Goal: Task Accomplishment & Management: Manage account settings

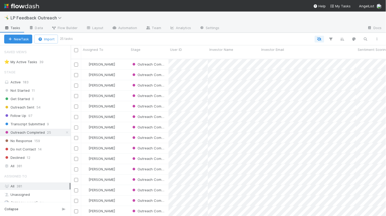
scroll to position [161, 315]
click at [126, 26] on link "Automation" at bounding box center [125, 28] width 34 height 8
drag, startPoint x: 71, startPoint y: 46, endPoint x: 53, endPoint y: 46, distance: 18.3
click at [53, 46] on div "Saved Views ⭐ My Active Tasks 39 Stage Active 183 Not Started 11 Get Started 0 …" at bounding box center [35, 130] width 71 height 170
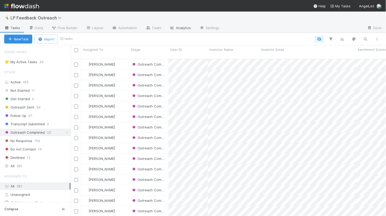
click at [176, 27] on link "Analytics" at bounding box center [180, 28] width 30 height 8
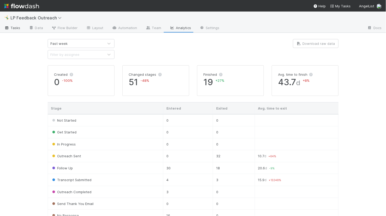
click at [12, 26] on span "Tasks" at bounding box center [12, 27] width 16 height 5
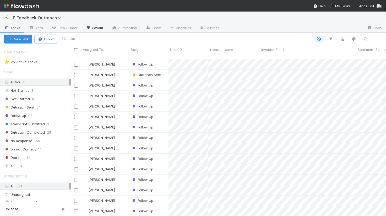
scroll to position [161, 315]
click at [120, 30] on link "Automation" at bounding box center [125, 28] width 34 height 8
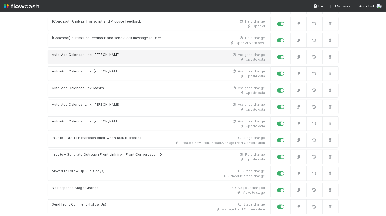
scroll to position [80, 0]
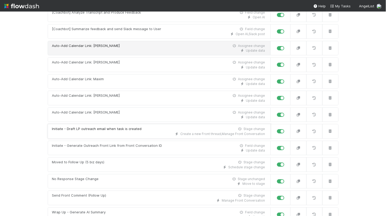
click at [81, 133] on div "Create a new Front thread , Manage Front Conversation" at bounding box center [158, 133] width 213 height 5
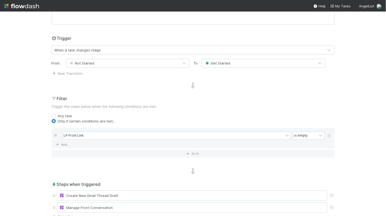
scroll to position [116, 0]
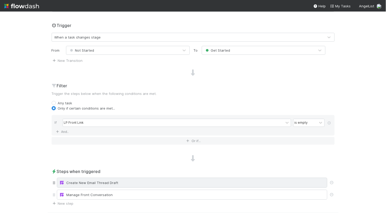
click at [94, 182] on div "Create New Email Thread Draft" at bounding box center [191, 182] width 265 height 5
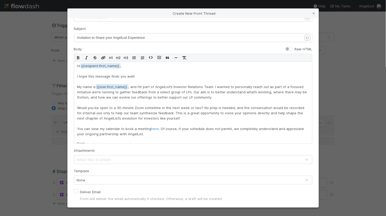
scroll to position [2, 0]
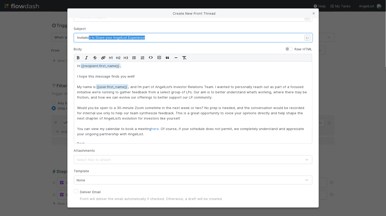
type textarea "Invitation to Share your AngelList Experience"
drag, startPoint x: 144, startPoint y: 38, endPoint x: 64, endPoint y: 36, distance: 80.1
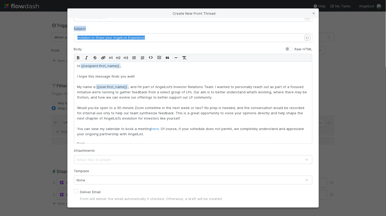
click at [68, 33] on div "Channel LPs (invest@angellist.com) Conversation ID Field LP Front Link ID To xx…" at bounding box center [193, 112] width 251 height 189
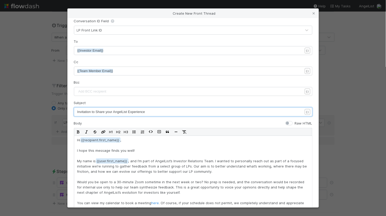
scroll to position [0, 0]
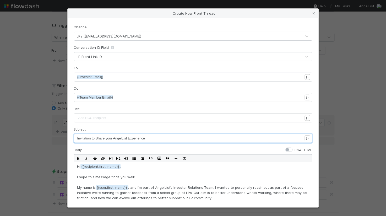
click at [101, 34] on div "LPs (invest@angellist.com)" at bounding box center [109, 36] width 65 height 5
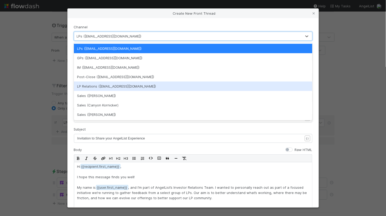
click at [108, 88] on div "LP Relations (lp-relations@angellist.com)" at bounding box center [193, 85] width 238 height 9
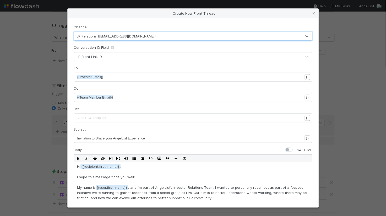
click at [72, 44] on div "Channel option LP Relations (lp-relations@angellist.com), selected. 0 results a…" at bounding box center [193, 112] width 251 height 189
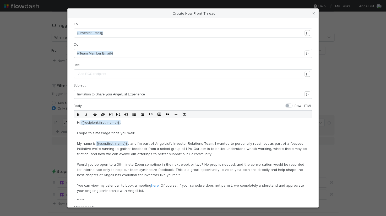
scroll to position [44, 0]
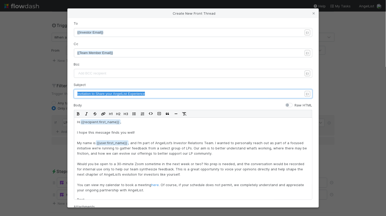
drag, startPoint x: 147, startPoint y: 94, endPoint x: 76, endPoint y: 92, distance: 70.2
type textarea "AngelList Invitation"
drag, startPoint x: 110, startPoint y: 94, endPoint x: 54, endPoint y: 93, distance: 55.2
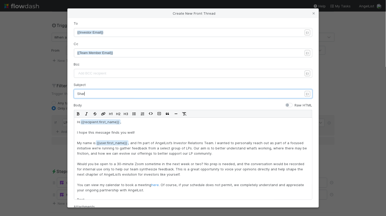
type textarea "Share"
type textarea "An"
type textarea "m"
type textarea "Invitation to Share your AngelList Experience"
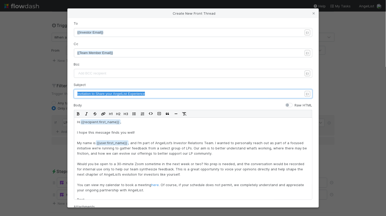
drag, startPoint x: 149, startPoint y: 92, endPoint x: 65, endPoint y: 91, distance: 83.8
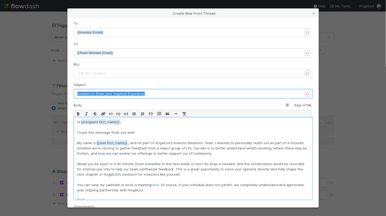
click at [120, 161] on p "Hi {{recipient.first_name , I hope this message finds you well! My name is {{us…" at bounding box center [192, 155] width 231 height 73
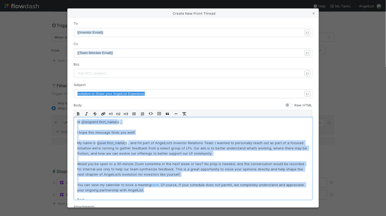
copy p "Hi {{recipient.first_name , I hope this message finds you well! My name is {{us…"
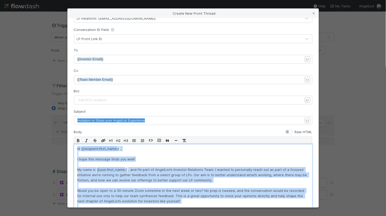
scroll to position [0, 0]
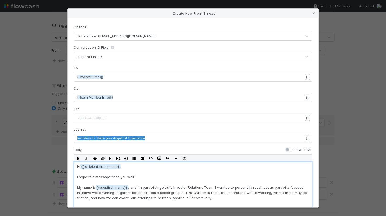
click at [91, 38] on div "LP Relations (lp-relations@angellist.com)" at bounding box center [187, 36] width 227 height 8
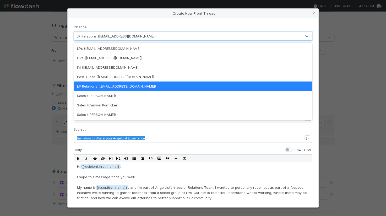
click at [91, 38] on div "LP Relations (lp-relations@angellist.com)" at bounding box center [187, 36] width 227 height 8
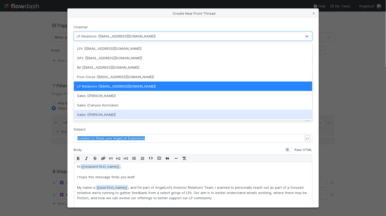
click at [108, 143] on form "Channel option LP Relations (lp-relations@angellist.com), selected. option Sale…" at bounding box center [193, 170] width 238 height 292
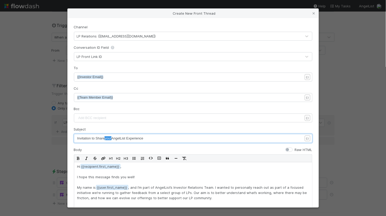
type textarea "Invitation to Share your AngelList Experience"
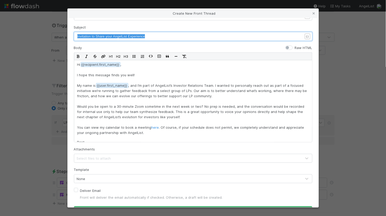
scroll to position [4, 0]
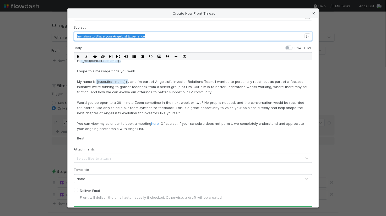
click at [313, 15] on link at bounding box center [313, 13] width 5 height 5
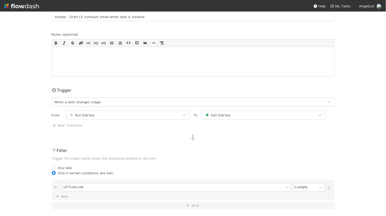
scroll to position [0, 0]
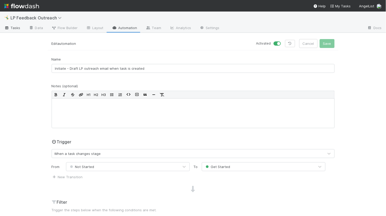
click at [18, 28] on span "Tasks" at bounding box center [12, 27] width 16 height 5
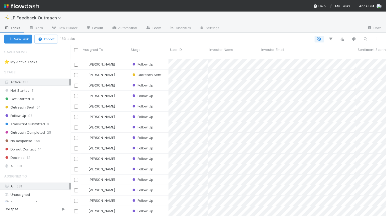
scroll to position [161, 315]
click at [32, 133] on span "Outreach Completed" at bounding box center [24, 132] width 41 height 7
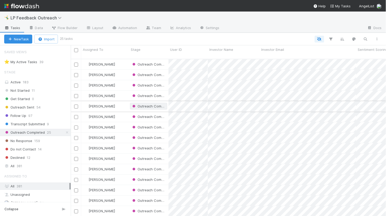
scroll to position [161, 315]
click at [363, 38] on button "button" at bounding box center [364, 39] width 9 height 7
click at [325, 37] on div at bounding box center [193, 108] width 386 height 216
click at [330, 37] on icon "button" at bounding box center [330, 39] width 5 height 5
click at [250, 51] on button "Add Filter" at bounding box center [250, 55] width 157 height 8
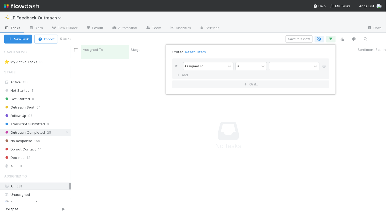
click at [220, 62] on div "If Assigned To is And.." at bounding box center [250, 68] width 157 height 20
click at [219, 65] on div "Assigned To" at bounding box center [204, 66] width 42 height 8
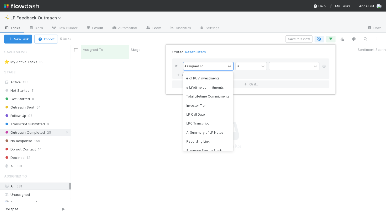
scroll to position [106, 0]
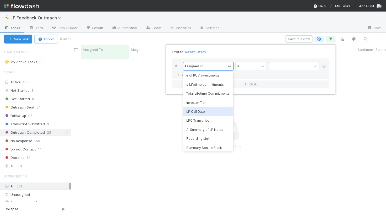
click at [207, 112] on div "LP Call Date" at bounding box center [208, 111] width 50 height 9
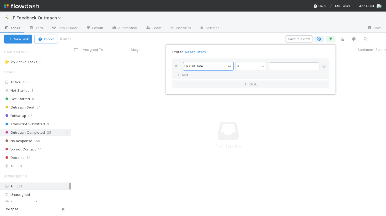
scroll to position [161, 315]
click at [257, 65] on div "is" at bounding box center [248, 66] width 24 height 8
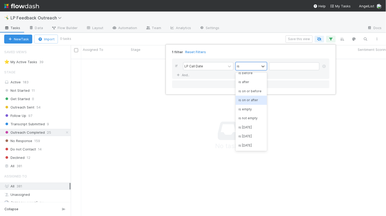
scroll to position [0, 0]
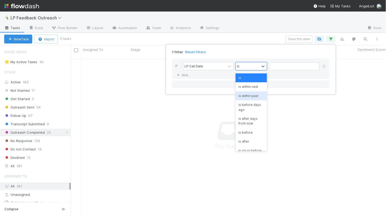
click at [257, 96] on div "is within past" at bounding box center [250, 95] width 31 height 9
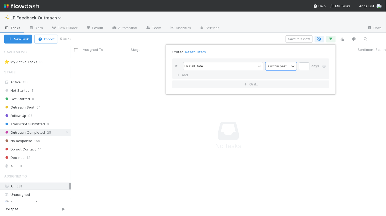
scroll to position [161, 315]
click at [300, 67] on input "text" at bounding box center [304, 66] width 10 height 8
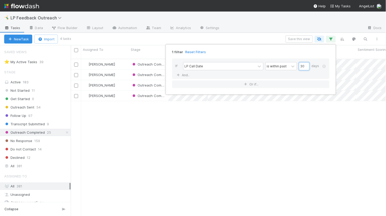
type input "30"
click at [224, 110] on div "1 filter Reset Filters If LP Call Date is within past 30 days And.. Or if..." at bounding box center [193, 108] width 386 height 216
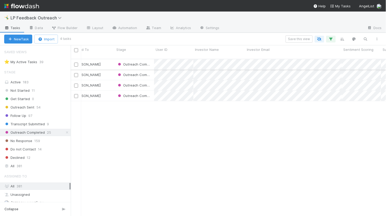
scroll to position [0, 0]
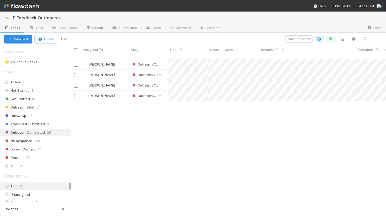
click at [134, 115] on div "Haley Young Outreach Completed 1 Nick Stuart Outreach Completed 1 Haley Young O…" at bounding box center [228, 139] width 315 height 161
click at [45, 123] on div "Transcript Submitted 9" at bounding box center [37, 124] width 66 height 7
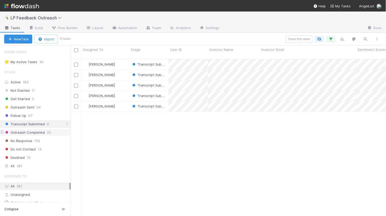
click at [42, 130] on span "Outreach Completed" at bounding box center [24, 132] width 41 height 7
click at [44, 124] on span "Transcript Submitted" at bounding box center [24, 124] width 41 height 7
click at [330, 37] on icon "button" at bounding box center [330, 39] width 5 height 5
click at [251, 33] on div "1 filter Reset Filters If LP Call Date is within past 30 days And.. Or if..." at bounding box center [193, 108] width 386 height 216
click at [366, 42] on button "button" at bounding box center [364, 39] width 9 height 7
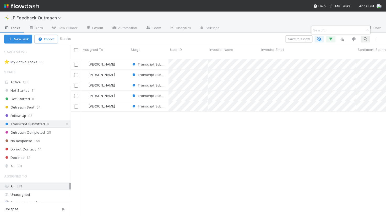
click at [375, 37] on div at bounding box center [193, 108] width 386 height 216
click at [377, 37] on icon "button" at bounding box center [376, 38] width 5 height 3
click at [377, 37] on div "View as list Comments Export view to CSV" at bounding box center [193, 108] width 386 height 216
click at [44, 130] on span "Outreach Completed" at bounding box center [24, 132] width 41 height 7
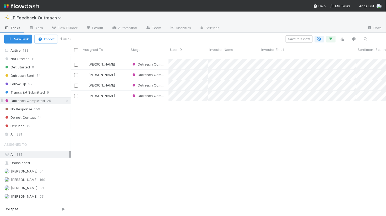
scroll to position [38, 0]
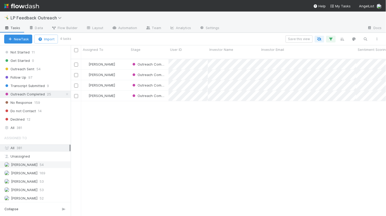
click at [40, 165] on span "54" at bounding box center [42, 164] width 4 height 7
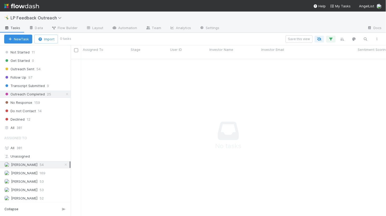
scroll to position [161, 315]
click at [326, 41] on div "1 filter Save this view 1 filter 1 filter 1 filter 1 filter" at bounding box center [226, 38] width 312 height 7
click at [330, 40] on icon "button" at bounding box center [330, 39] width 5 height 5
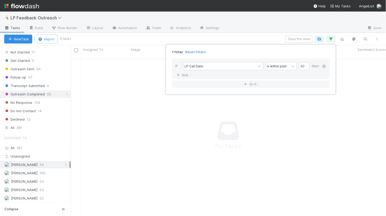
click at [324, 67] on icon at bounding box center [323, 66] width 5 height 3
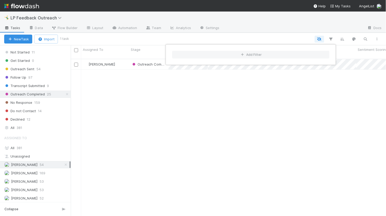
click at [155, 42] on div "Add Filter" at bounding box center [193, 108] width 386 height 216
click at [106, 102] on div "Add Filter" at bounding box center [193, 108] width 386 height 216
click at [29, 84] on span "Transcript Submitted" at bounding box center [24, 85] width 41 height 7
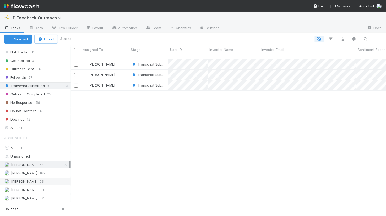
click at [36, 181] on div "Maxim Kalinkin 53" at bounding box center [36, 181] width 65 height 7
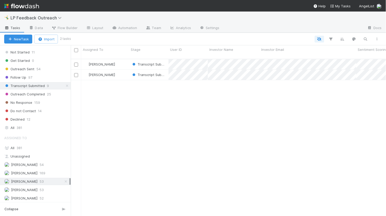
scroll to position [0, 4]
click at [34, 92] on span "Outreach Completed" at bounding box center [24, 94] width 41 height 7
click at [42, 160] on div "Assigned To All 381 Unassigned Allen Shen 54 Haley Young 169 Maxim Kalinkin 53 …" at bounding box center [35, 166] width 71 height 69
click at [42, 164] on div "Allen Shen 54" at bounding box center [36, 164] width 65 height 7
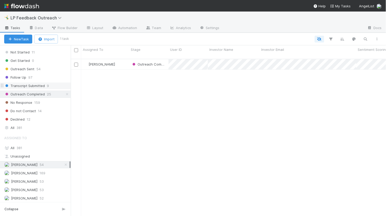
click at [49, 86] on div "Transcript Submitted 9" at bounding box center [37, 85] width 66 height 7
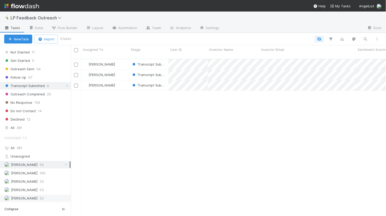
click at [26, 198] on span "Nick Stuart" at bounding box center [24, 198] width 26 height 4
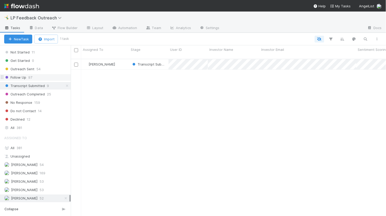
click at [37, 79] on div "Follow Up 97" at bounding box center [37, 77] width 66 height 7
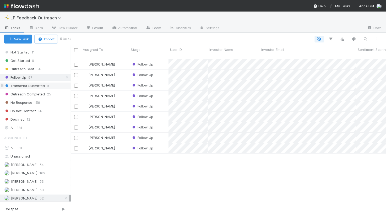
click at [35, 85] on span "Transcript Submitted" at bounding box center [24, 85] width 41 height 7
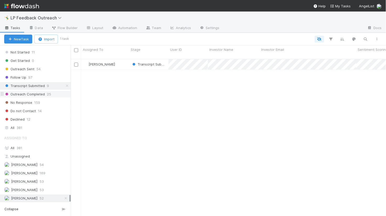
click at [35, 93] on span "Outreach Completed" at bounding box center [24, 94] width 41 height 7
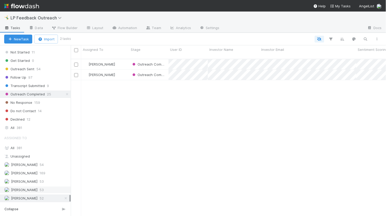
click at [44, 188] on span "53" at bounding box center [42, 189] width 4 height 7
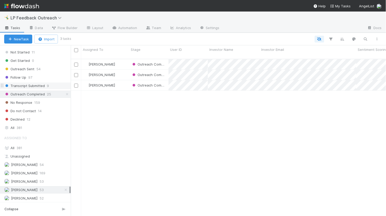
click at [43, 84] on span "Transcript Submitted" at bounding box center [24, 85] width 41 height 7
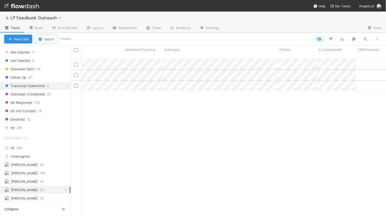
scroll to position [0, 281]
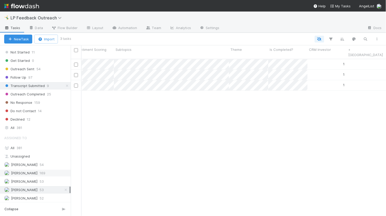
click at [31, 171] on span "Haley Young" at bounding box center [24, 173] width 26 height 4
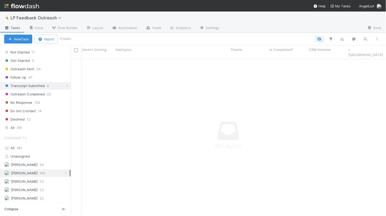
scroll to position [161, 315]
click at [45, 91] on div "Outreach Completed 25" at bounding box center [37, 94] width 66 height 7
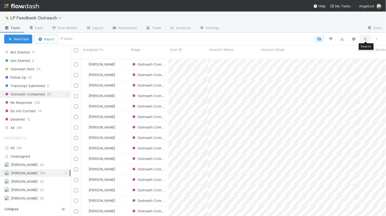
click at [364, 40] on icon "button" at bounding box center [365, 39] width 5 height 5
click at [365, 40] on div at bounding box center [193, 108] width 386 height 216
click at [332, 39] on icon "button" at bounding box center [330, 39] width 5 height 5
click at [299, 54] on button "Add Filter" at bounding box center [250, 55] width 157 height 8
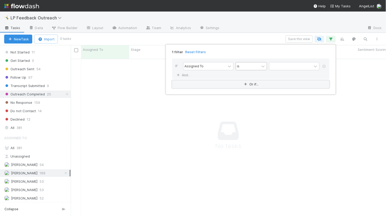
scroll to position [161, 315]
click at [216, 66] on div "Assigned To" at bounding box center [204, 66] width 42 height 8
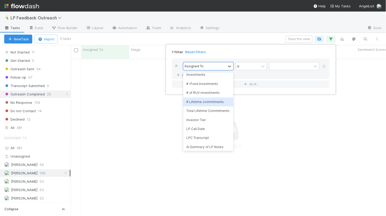
scroll to position [100, 0]
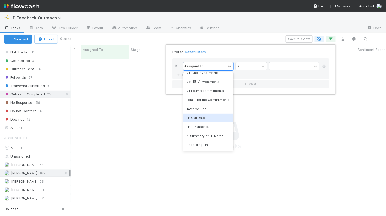
click at [210, 119] on div "LP Call Date" at bounding box center [208, 117] width 50 height 9
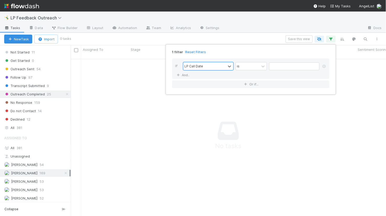
scroll to position [161, 315]
click at [256, 63] on div "is" at bounding box center [248, 66] width 24 height 8
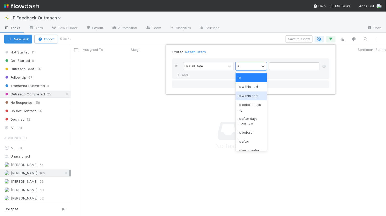
click at [258, 95] on div "is within past" at bounding box center [250, 95] width 31 height 9
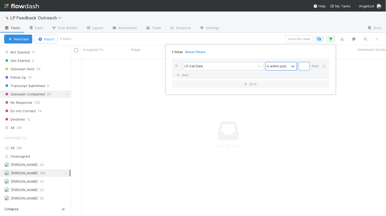
click at [304, 69] on input "text" at bounding box center [304, 66] width 10 height 8
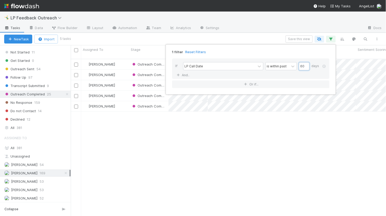
type input "6"
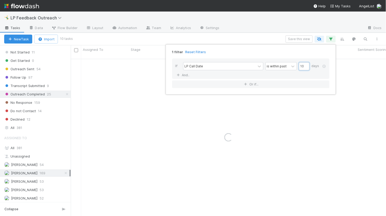
type input "1"
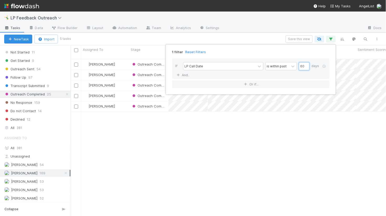
type input "60"
click at [223, 129] on div "1 filter Reset Filters If LP Call Date is within past 60 days And.. Or if..." at bounding box center [193, 108] width 386 height 216
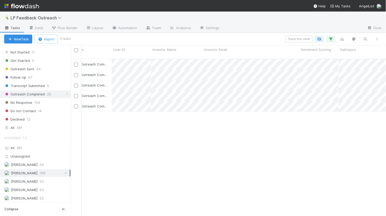
scroll to position [0, 148]
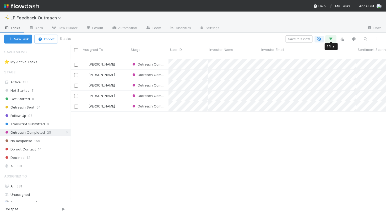
click at [334, 42] on button "button" at bounding box center [330, 39] width 9 height 7
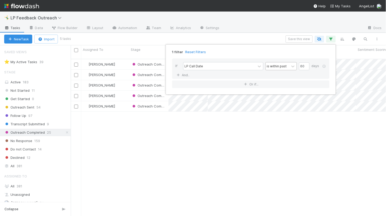
click at [285, 66] on div "is within past" at bounding box center [276, 66] width 20 height 5
click at [278, 110] on div "is after" at bounding box center [280, 109] width 31 height 9
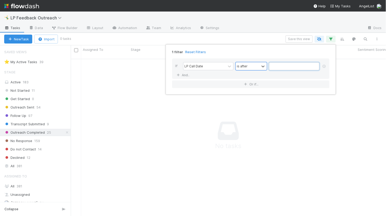
click at [283, 67] on input "text" at bounding box center [294, 66] width 50 height 8
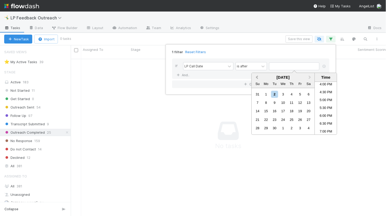
click at [256, 79] on button "Previous Month" at bounding box center [256, 77] width 8 height 8
click at [267, 128] on div "30" at bounding box center [265, 128] width 7 height 7
type input "06/30/2025 12:00:00 AM"
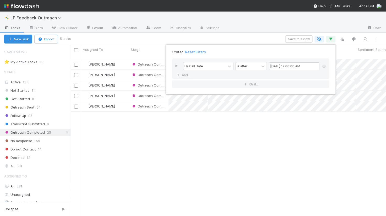
click at [208, 131] on div "1 filter Reset Filters If LP Call Date is after 06/30/2025 12:00:00 AM And.. Or…" at bounding box center [193, 108] width 386 height 216
click at [43, 123] on span "Transcript Submitted" at bounding box center [24, 124] width 41 height 7
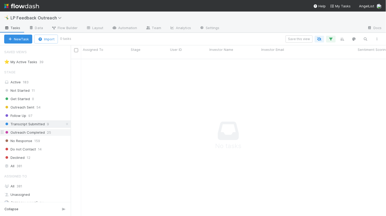
click at [40, 131] on span "Outreach Completed" at bounding box center [24, 132] width 41 height 7
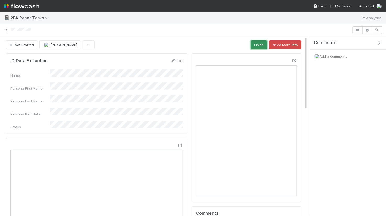
click at [258, 45] on button "Finish" at bounding box center [258, 44] width 16 height 9
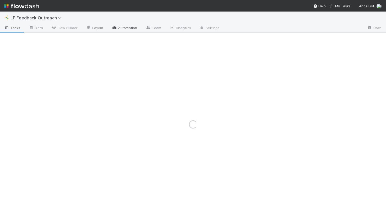
click at [116, 28] on link "Automation" at bounding box center [125, 28] width 34 height 8
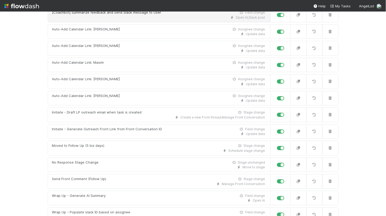
scroll to position [97, 0]
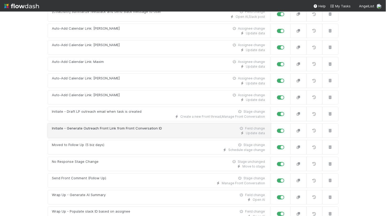
click at [110, 131] on div "Update data" at bounding box center [158, 133] width 213 height 5
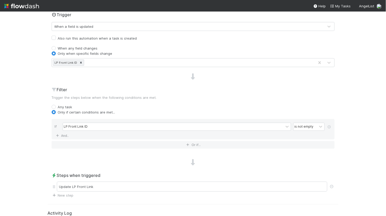
scroll to position [154, 0]
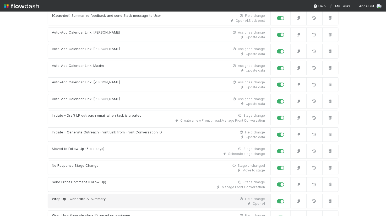
scroll to position [92, 0]
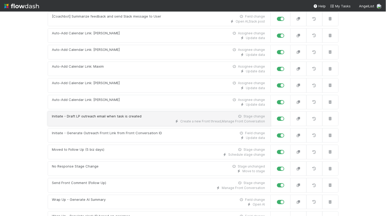
click at [114, 118] on div "Initiate - Draft LP outreach email when task is created" at bounding box center [97, 116] width 90 height 5
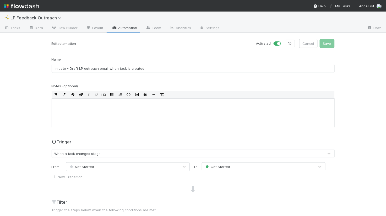
click at [121, 27] on link "Automation" at bounding box center [125, 28] width 34 height 8
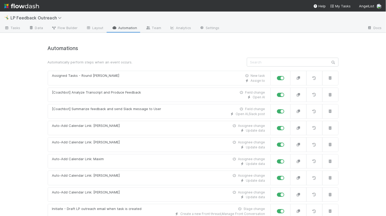
scroll to position [163, 0]
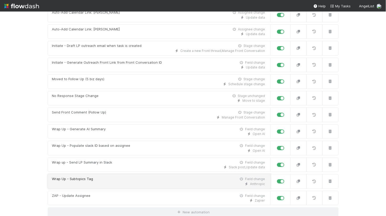
click at [105, 178] on div "Wrap Up - Subtopics Tag Field change" at bounding box center [158, 178] width 213 height 5
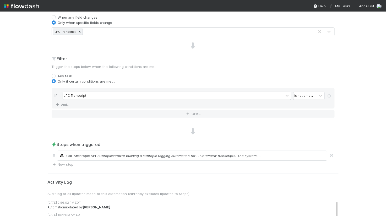
scroll to position [159, 0]
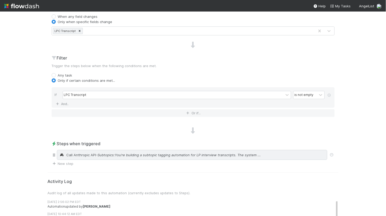
click at [108, 153] on span "- Subtopics:You’re building a subtopic tagging automation for LP interview tran…" at bounding box center [178, 154] width 165 height 5
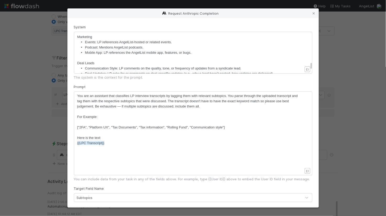
scroll to position [271, 0]
click at [314, 14] on icon at bounding box center [313, 13] width 5 height 3
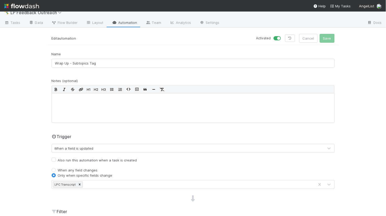
scroll to position [0, 0]
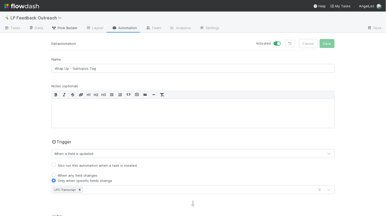
click at [61, 30] on span "Flow Builder" at bounding box center [64, 27] width 26 height 5
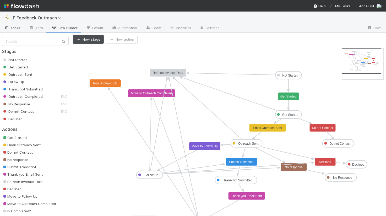
click at [10, 28] on span "Tasks" at bounding box center [12, 27] width 16 height 5
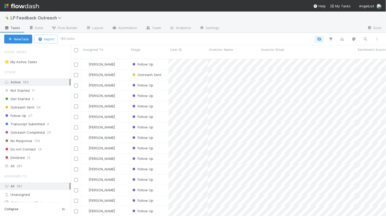
scroll to position [161, 315]
click at [43, 128] on div "Not Started 11 Get Started 0 Outreach Sent 54 Follow Up 97 Transcript Submitted…" at bounding box center [35, 124] width 71 height 74
click at [43, 130] on span "Outreach Completed" at bounding box center [24, 132] width 41 height 7
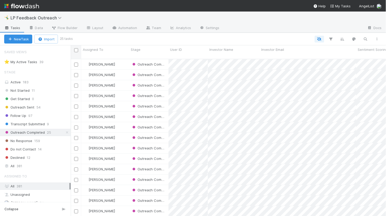
scroll to position [161, 315]
click at [77, 52] on input "checkbox" at bounding box center [76, 50] width 4 height 4
checkbox input "true"
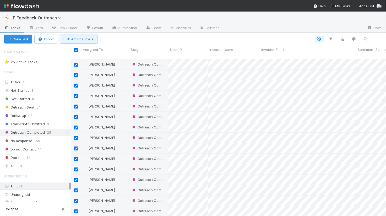
click at [77, 36] on button "Bulk Actions (25)" at bounding box center [78, 39] width 37 height 9
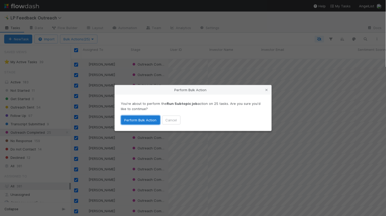
click at [138, 118] on button "Perform Bulk Action" at bounding box center [140, 119] width 39 height 9
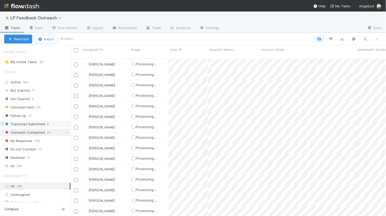
click at [47, 124] on span "9" at bounding box center [48, 124] width 2 height 7
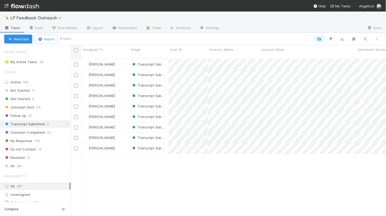
scroll to position [161, 315]
click at [76, 50] on input "checkbox" at bounding box center [76, 50] width 4 height 4
checkbox input "true"
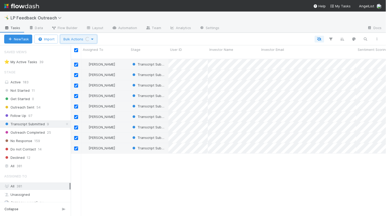
click at [73, 38] on span "Bulk Actions Loading..." at bounding box center [78, 39] width 30 height 4
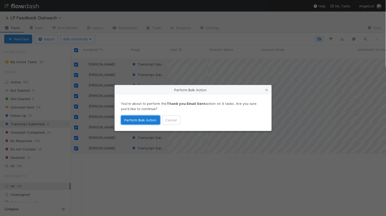
click at [131, 119] on button "Perform Bulk Action" at bounding box center [140, 119] width 39 height 9
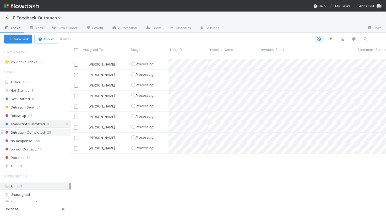
click at [36, 131] on span "Outreach Completed" at bounding box center [24, 132] width 41 height 7
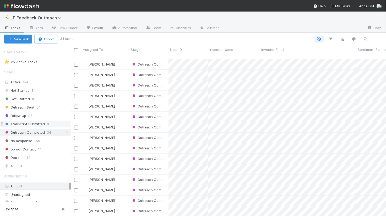
scroll to position [161, 315]
click at [77, 50] on input "checkbox" at bounding box center [76, 50] width 4 height 4
checkbox input "true"
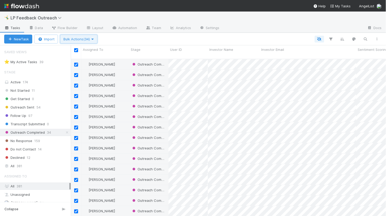
click at [77, 37] on span "Bulk Actions (34)" at bounding box center [78, 39] width 31 height 4
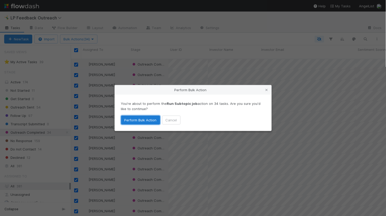
click at [148, 123] on button "Perform Bulk Action" at bounding box center [140, 119] width 39 height 9
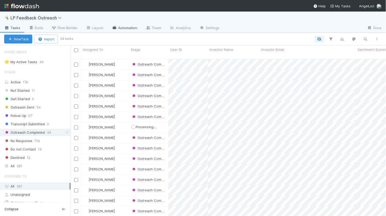
click at [124, 31] on link "Automation" at bounding box center [125, 28] width 34 height 8
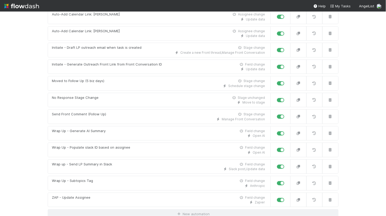
scroll to position [163, 0]
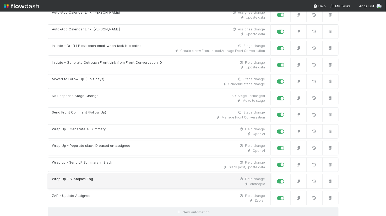
click at [106, 179] on div "Wrap Up - Subtopics Tag Field change" at bounding box center [158, 178] width 213 height 5
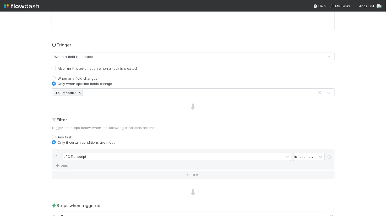
scroll to position [98, 0]
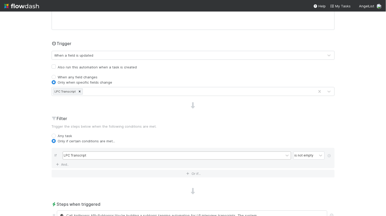
click at [87, 157] on div "LPC Transcript" at bounding box center [173, 156] width 220 height 8
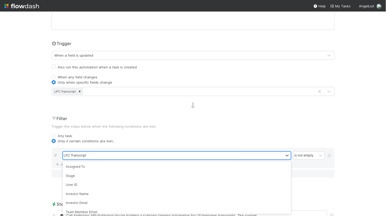
scroll to position [79, 0]
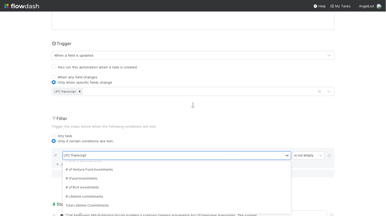
click at [34, 152] on div "🤸‍♂️ LP Feedback Outreach Tasks Data Flow Builder Layout Automation Team Analyt…" at bounding box center [193, 114] width 386 height 204
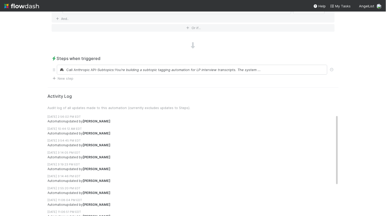
scroll to position [247, 0]
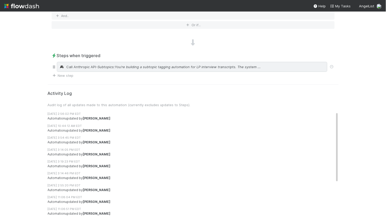
click at [97, 69] on div "Call Anthropic API - Subtopics:You’re building a subtopic tagging automation fo…" at bounding box center [192, 67] width 270 height 10
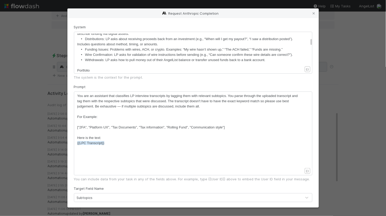
scroll to position [69, 0]
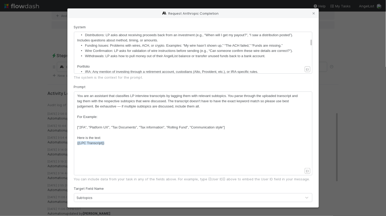
click at [105, 54] on span "• Withdrawals: LP asks how to pull money out of their AngelList balance or tran…" at bounding box center [171, 56] width 188 height 4
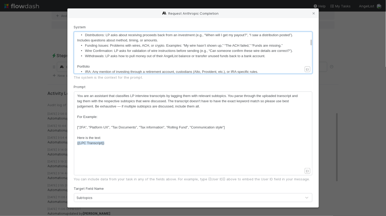
type textarea "You’re building a subtopic tagging automation for LP interview transcripts. The…"
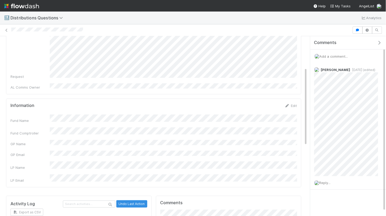
scroll to position [73, 0]
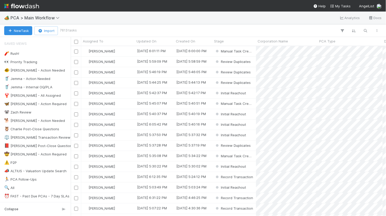
scroll to position [170, 315]
click at [365, 30] on icon "button" at bounding box center [365, 30] width 5 height 5
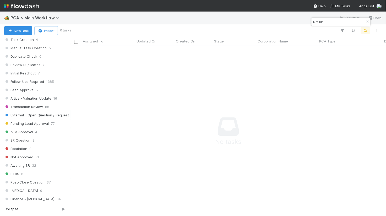
scroll to position [207, 0]
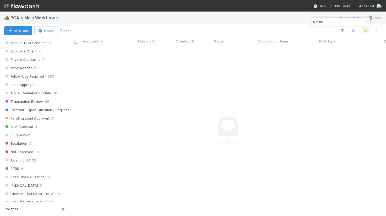
type input "Natilus"
